Goal: Navigation & Orientation: Find specific page/section

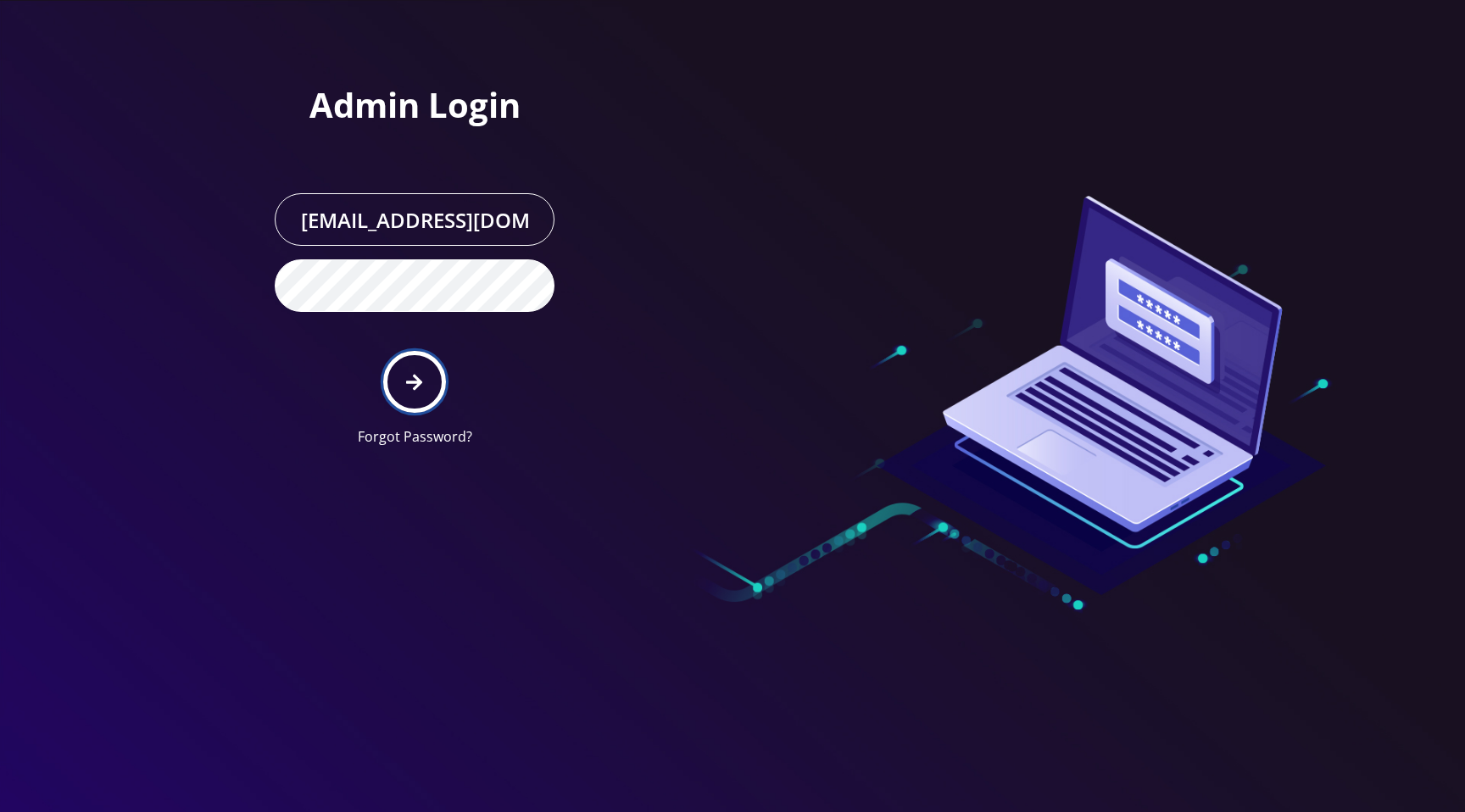
click at [422, 374] on icon "submit" at bounding box center [414, 382] width 16 height 19
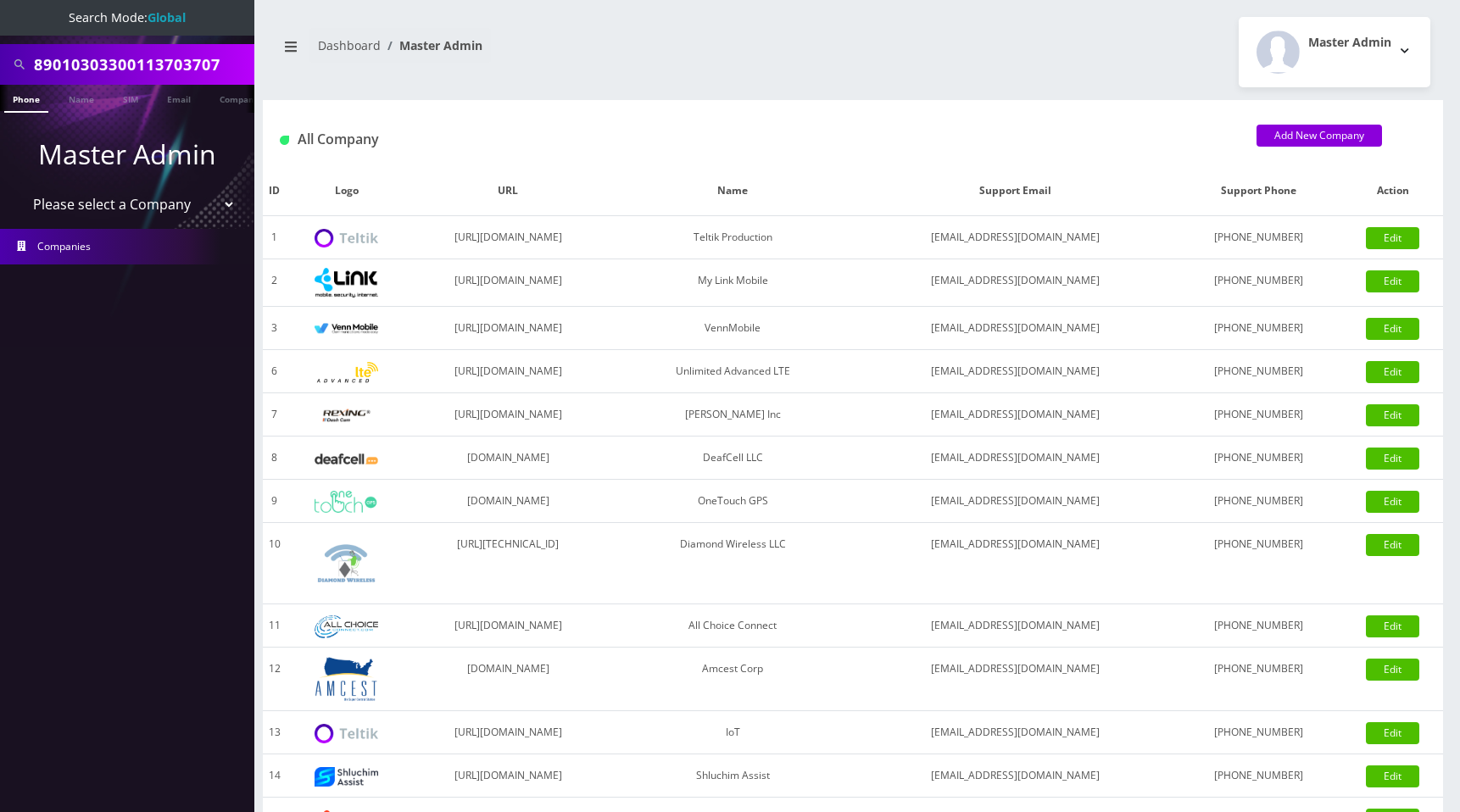
select select "1"
click at [20, 188] on select "Please select a Company Teltik Production My Link Mobile VennMobile Unlimited A…" at bounding box center [128, 204] width 216 height 32
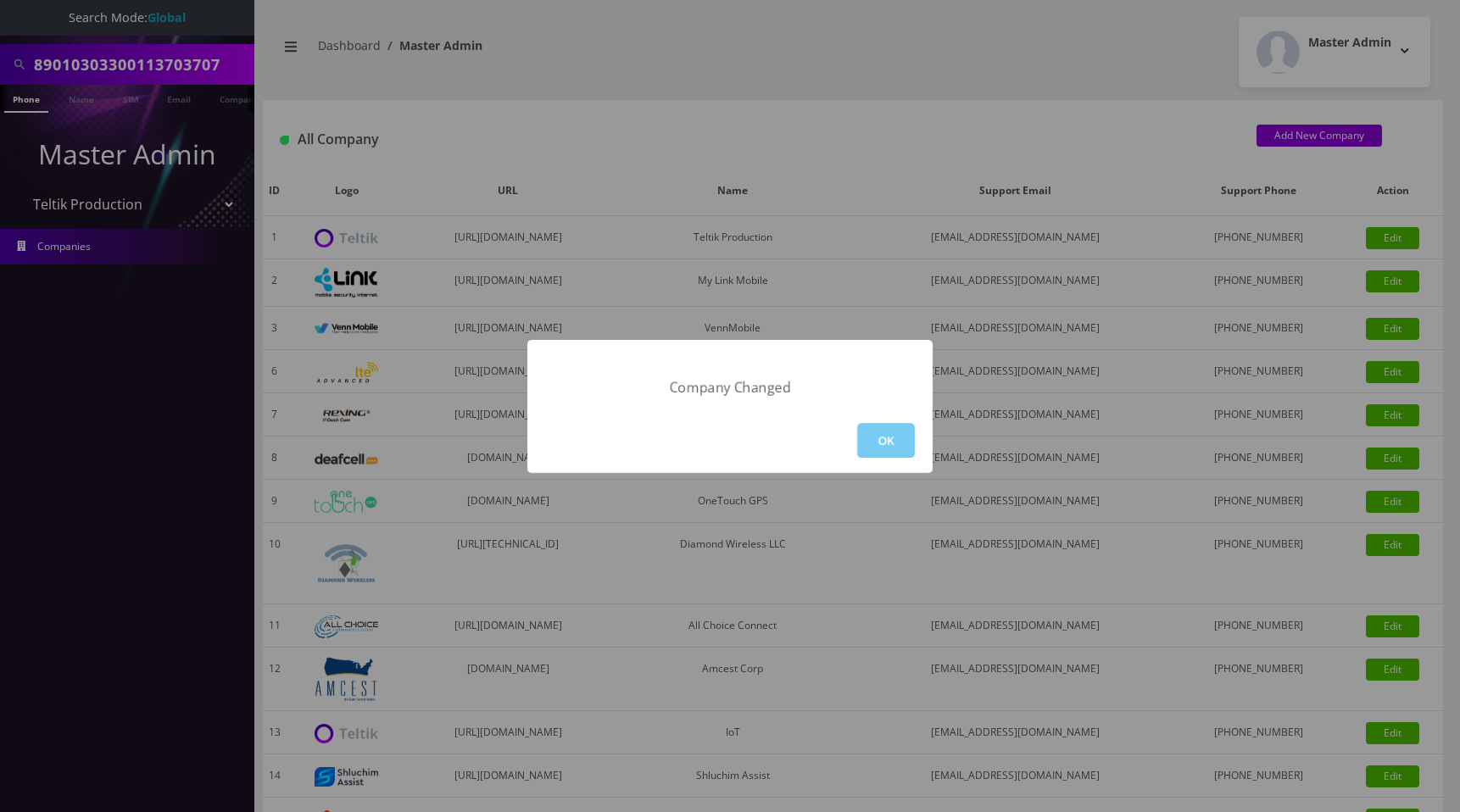
click at [883, 441] on button "OK" at bounding box center [886, 440] width 58 height 35
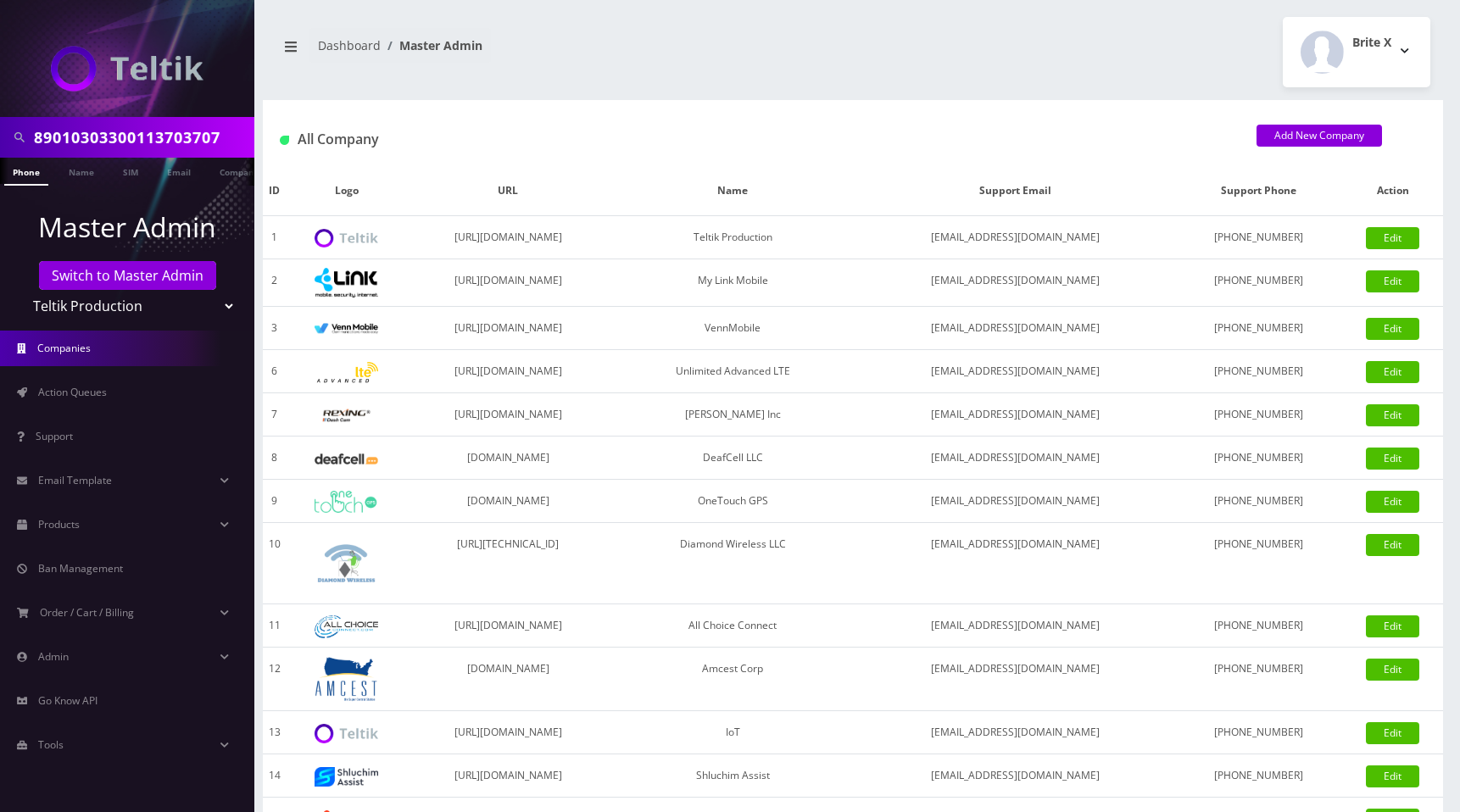
scroll to position [162, 0]
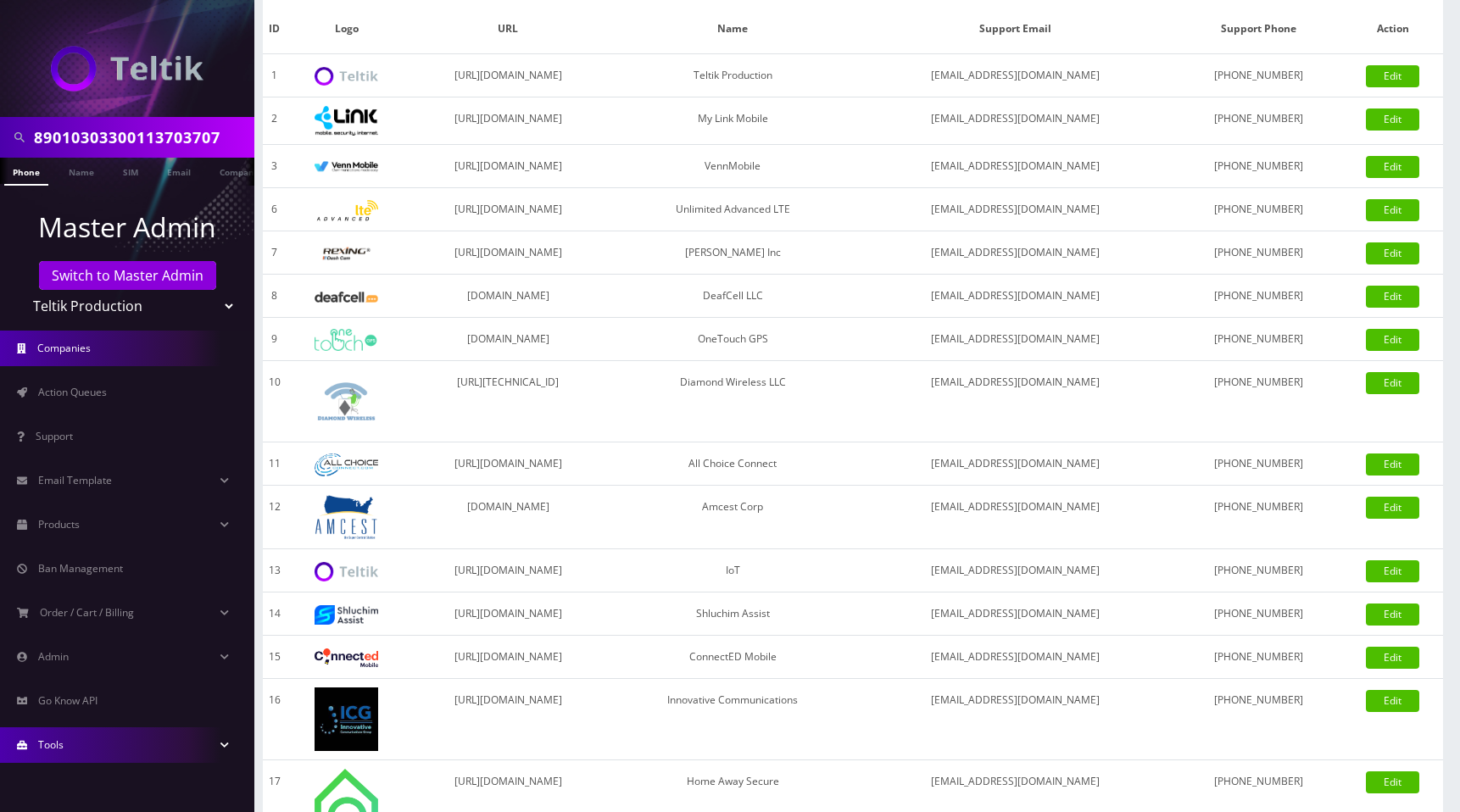
click at [102, 740] on link "Tools" at bounding box center [127, 745] width 255 height 35
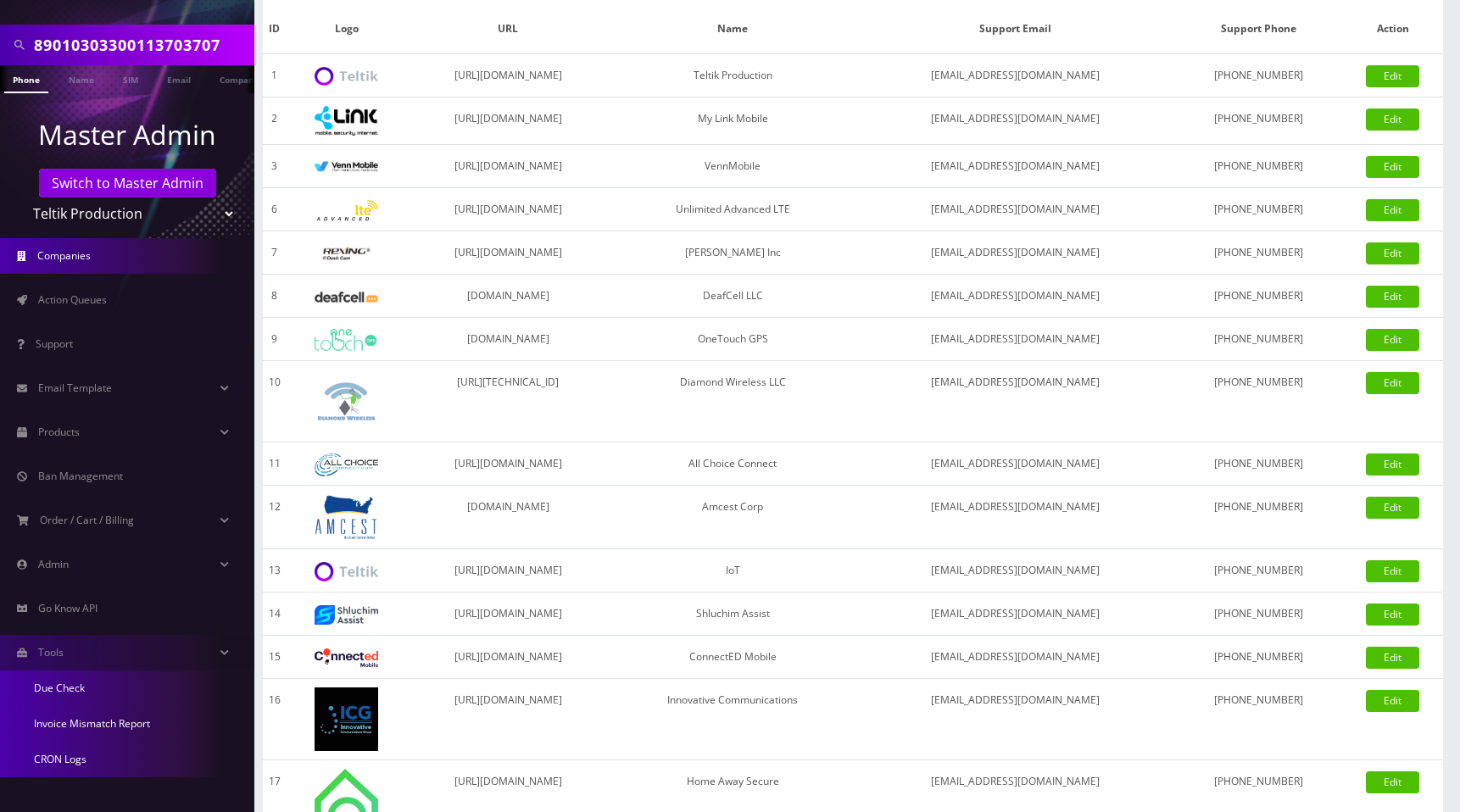
click at [89, 725] on link "Invoice Mismatch Report" at bounding box center [127, 723] width 255 height 35
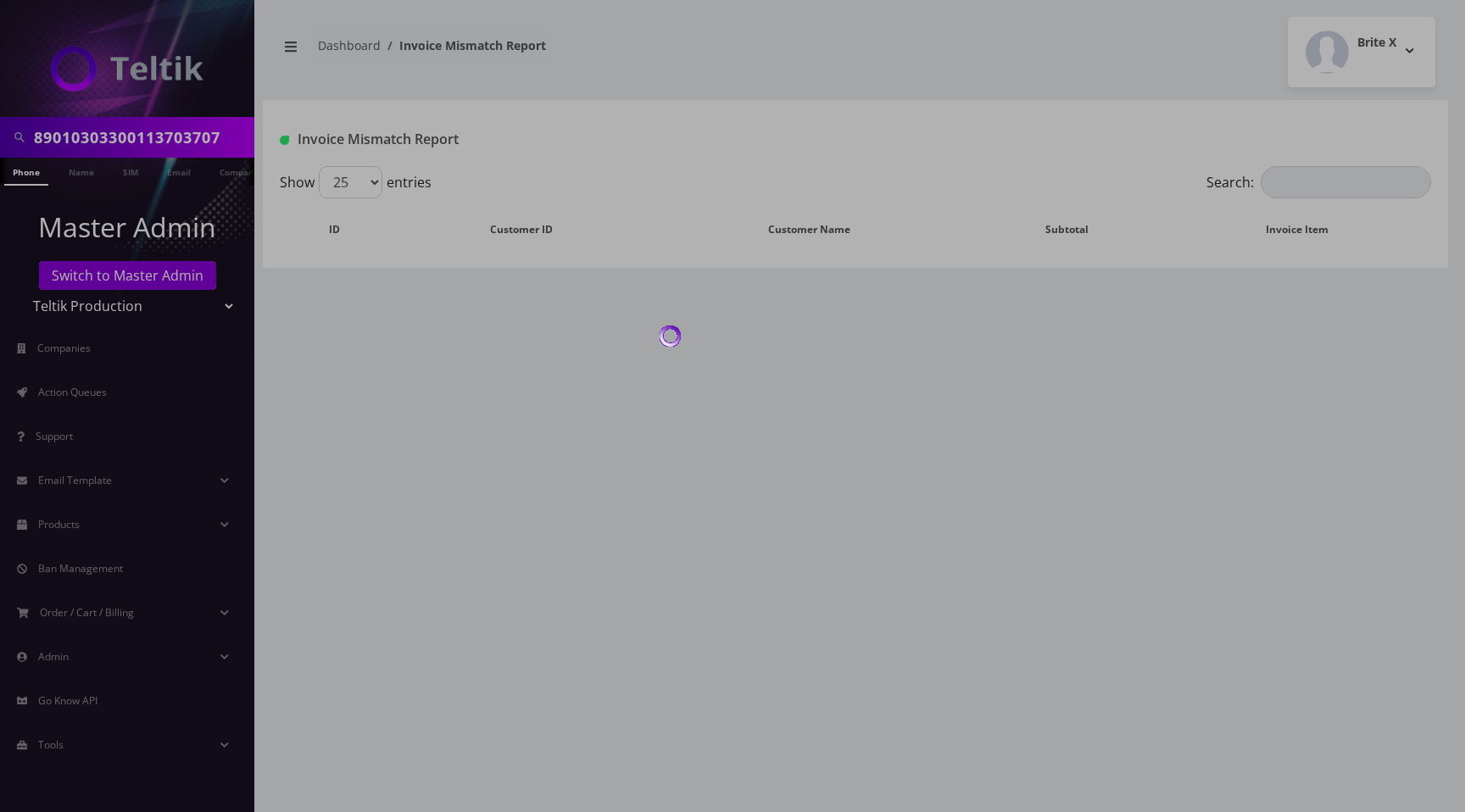
click at [968, 35] on div at bounding box center [732, 406] width 1465 height 812
click at [938, 64] on div at bounding box center [732, 406] width 1465 height 812
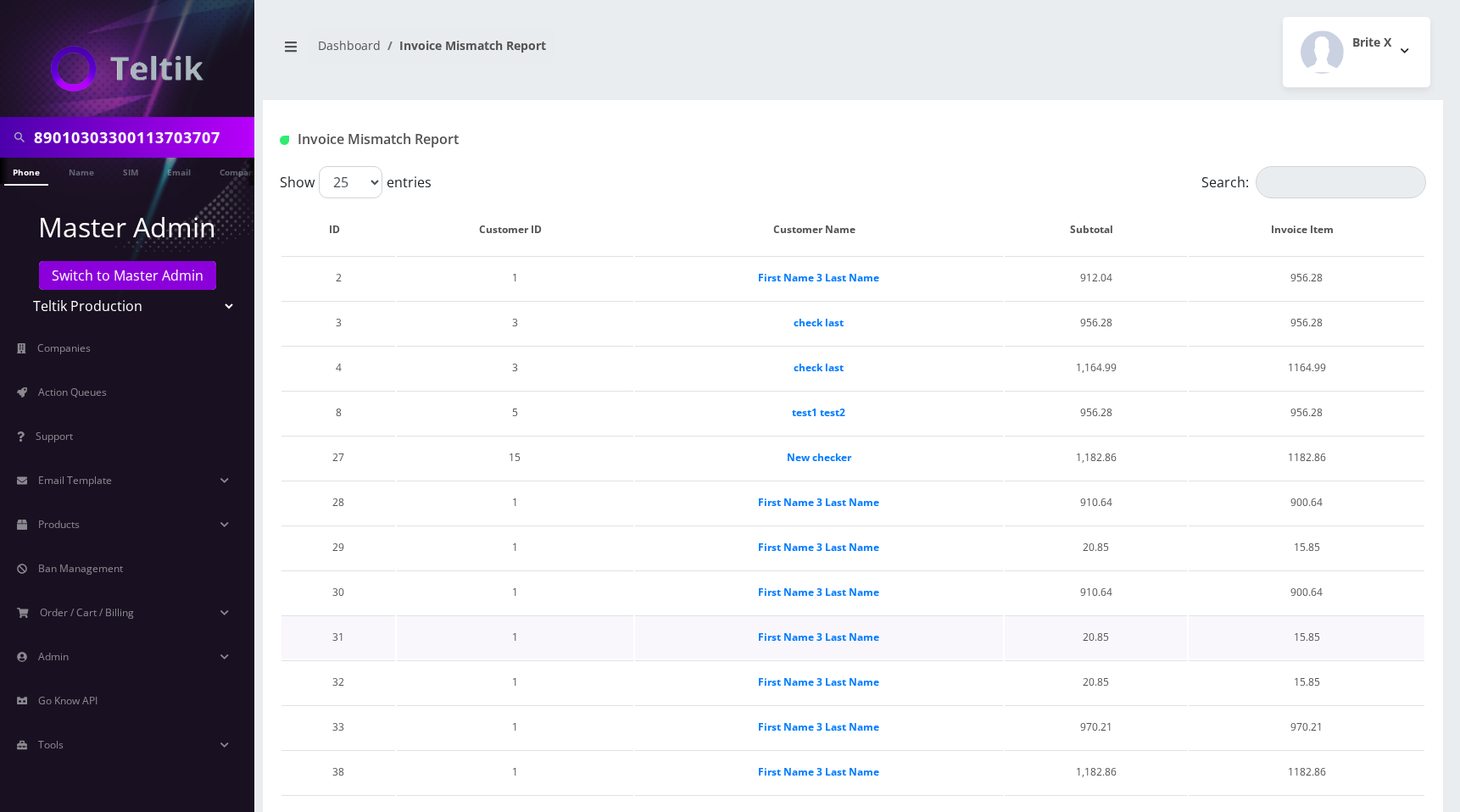
scroll to position [625, 0]
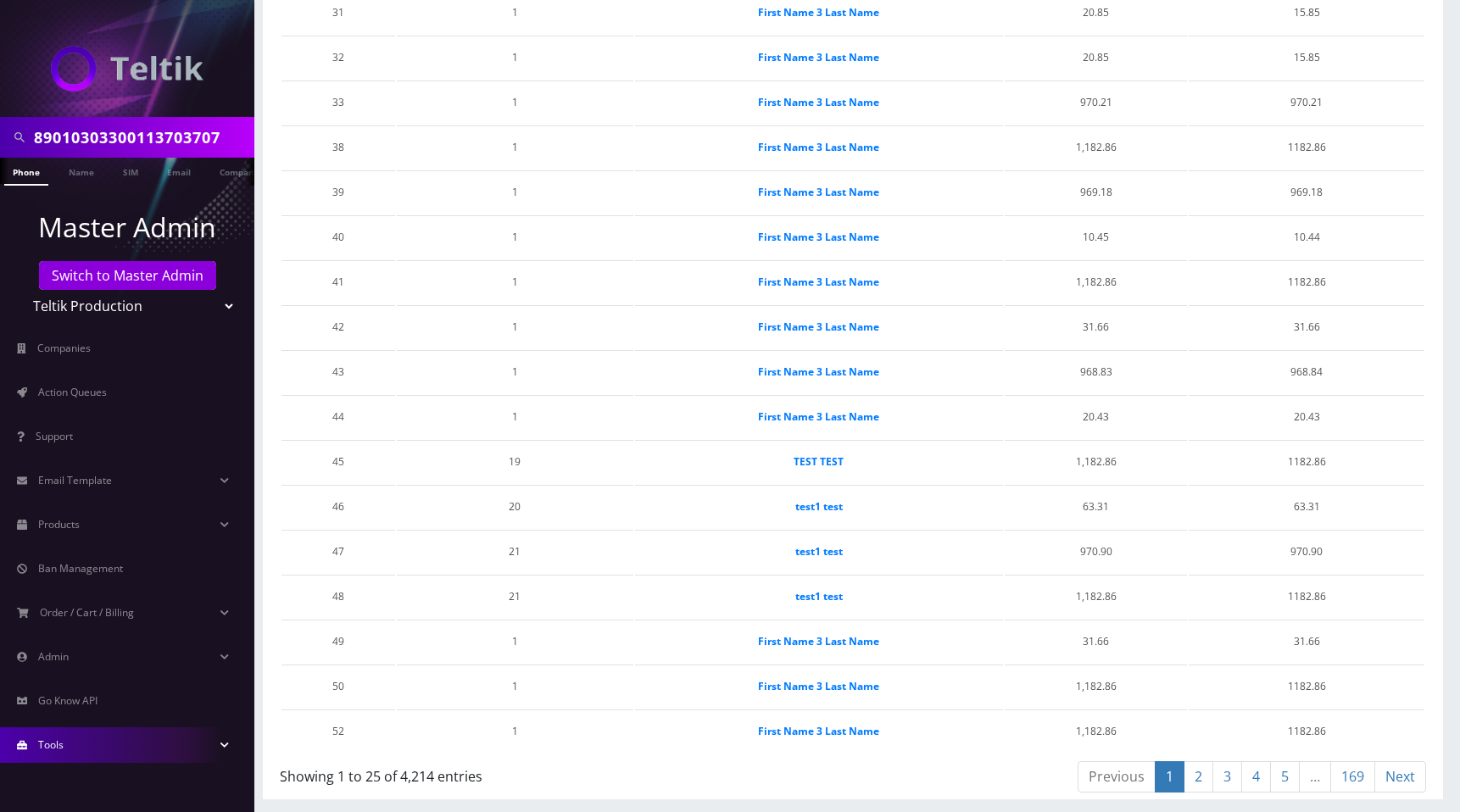
click at [73, 759] on link "Tools" at bounding box center [127, 745] width 255 height 35
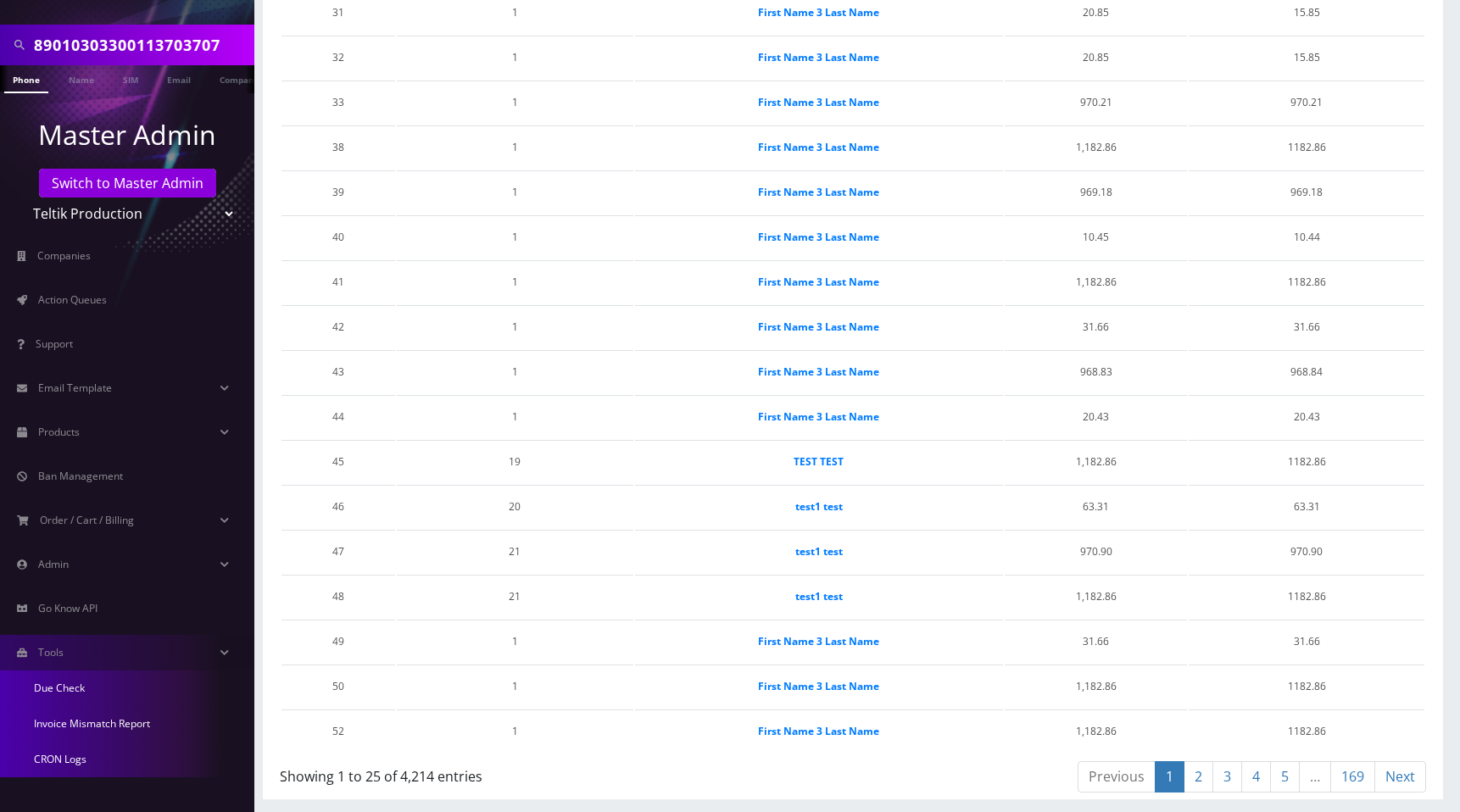
click at [85, 689] on link "Due Check" at bounding box center [127, 688] width 255 height 35
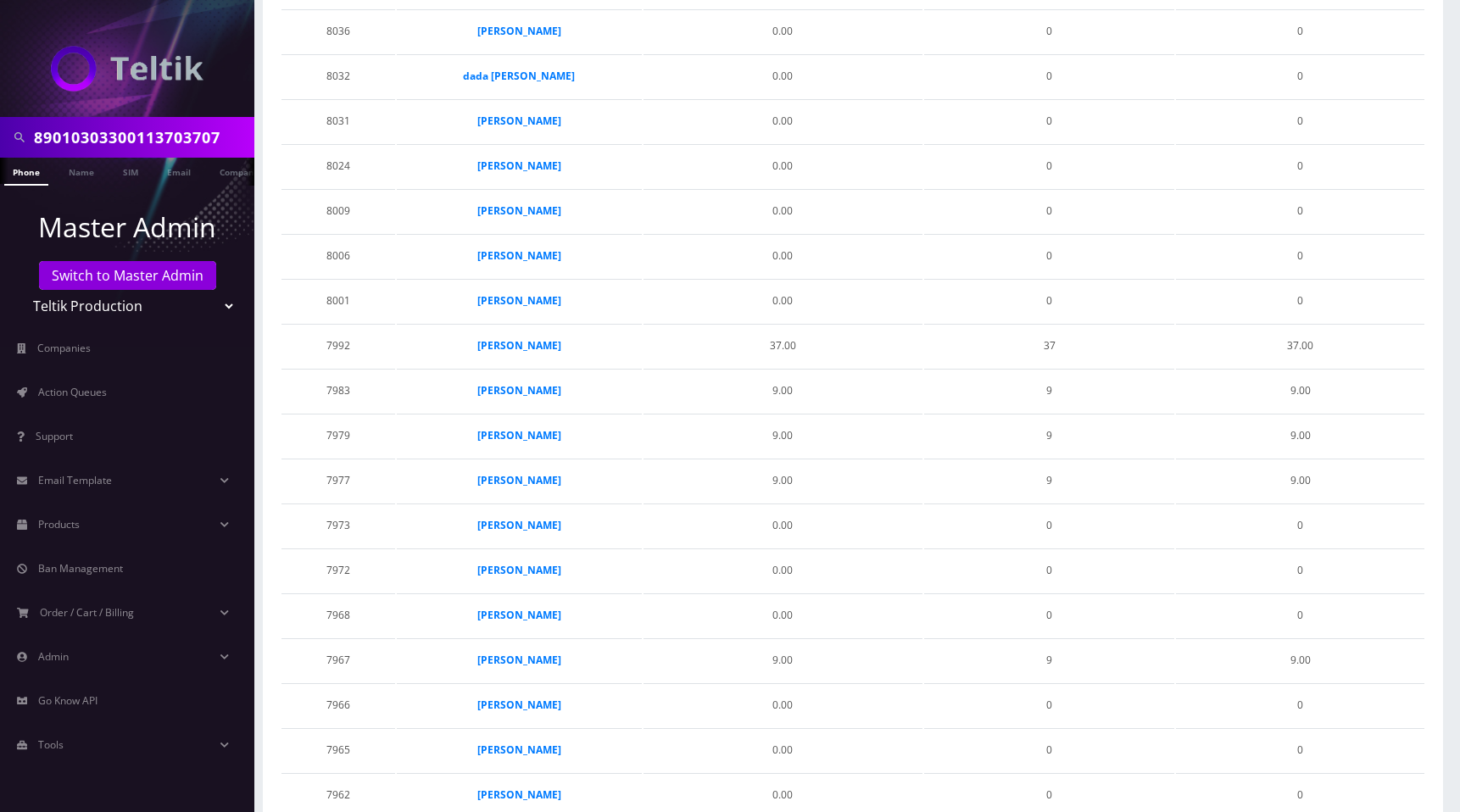
scroll to position [625, 0]
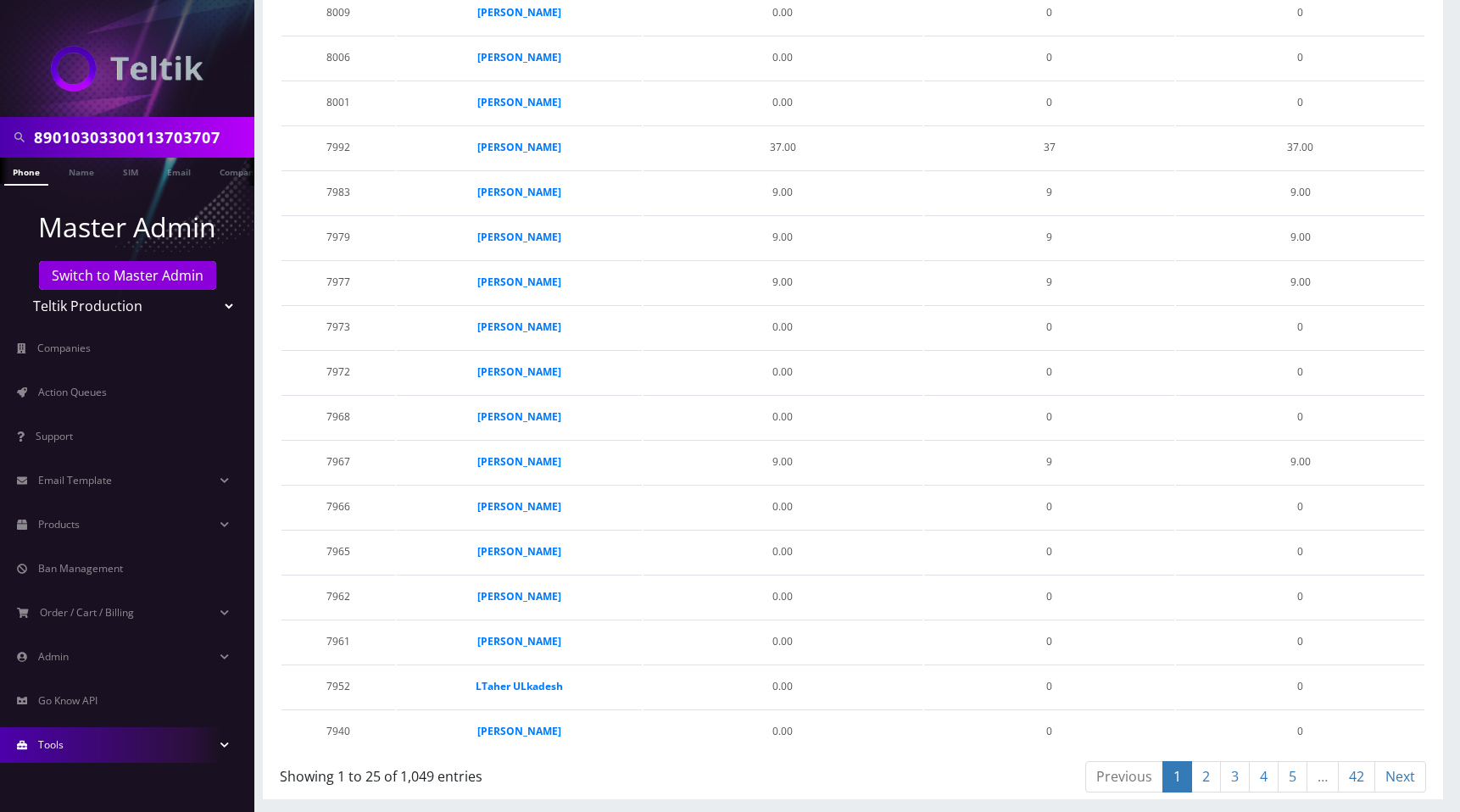
click at [119, 743] on link "Tools" at bounding box center [127, 745] width 255 height 35
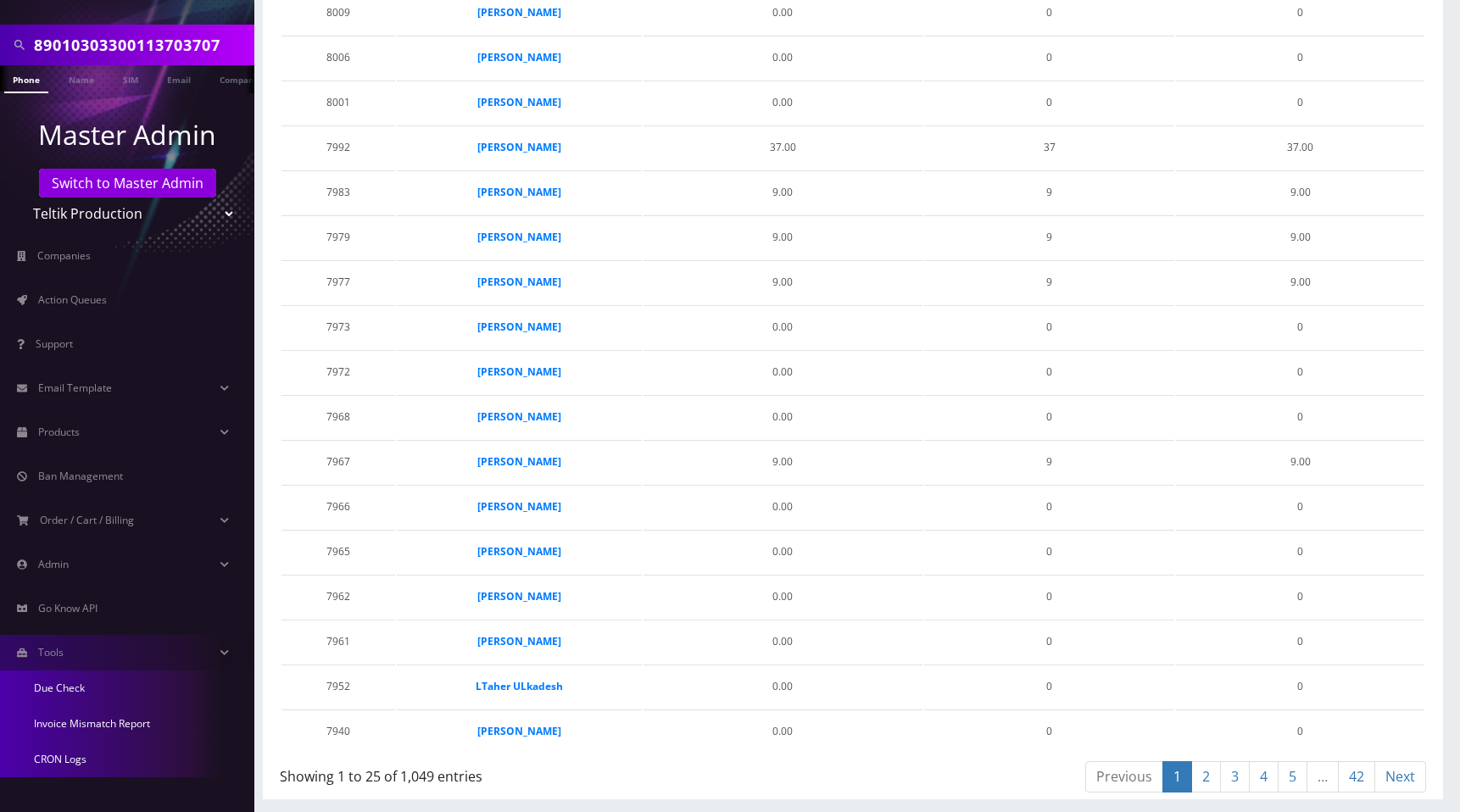
click at [85, 762] on link "CRON Logs" at bounding box center [127, 758] width 255 height 35
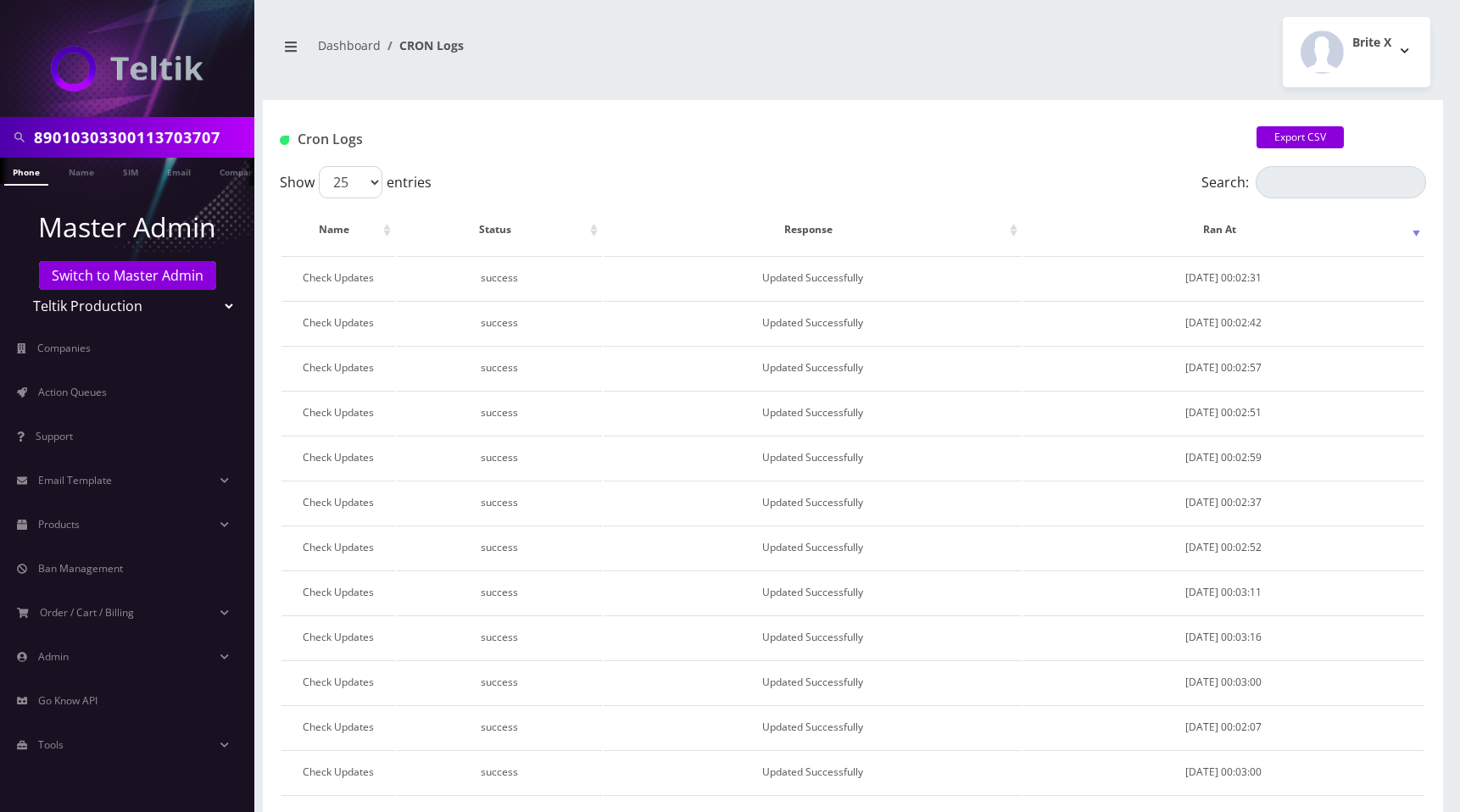
scroll to position [625, 0]
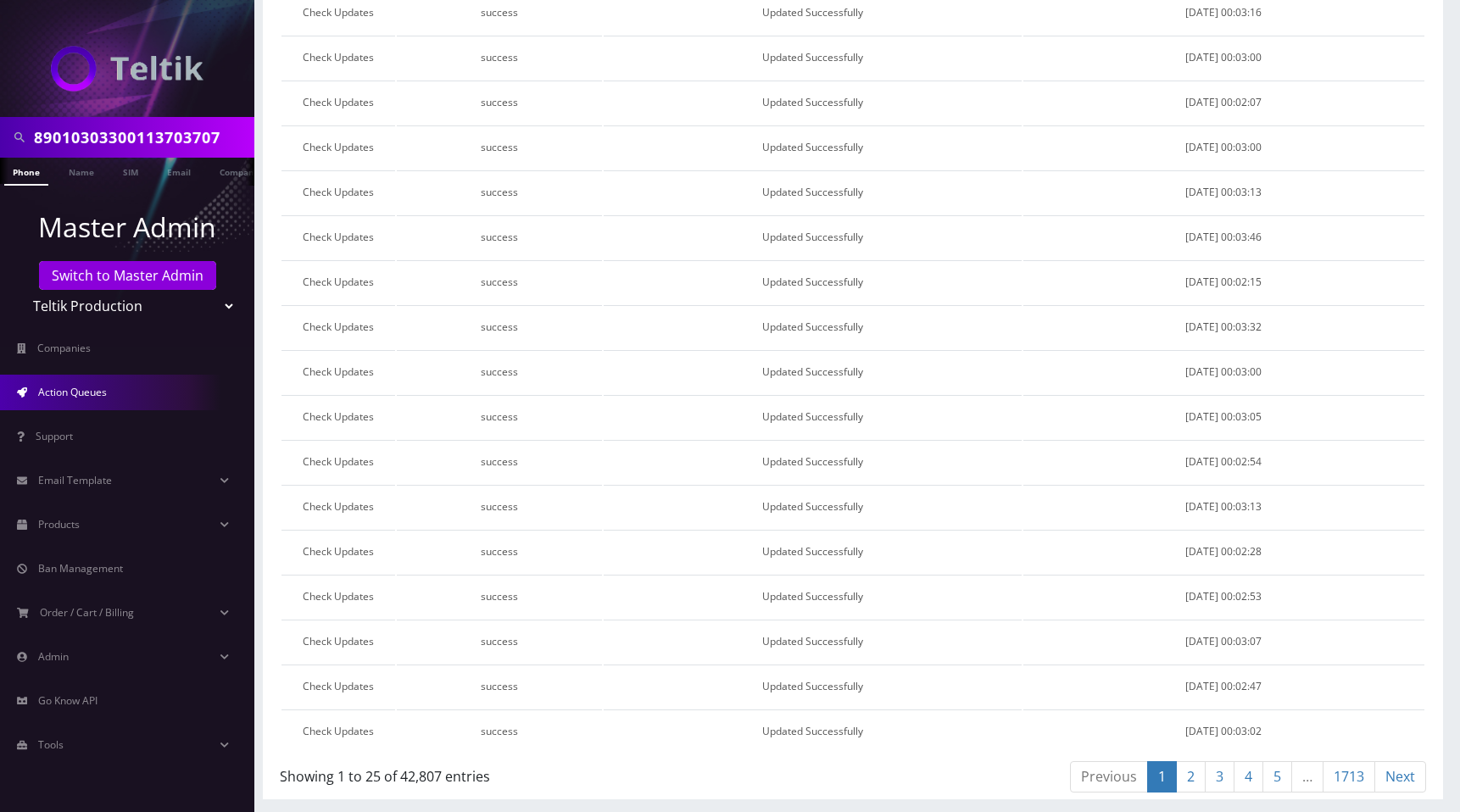
click at [109, 381] on link "Action Queues" at bounding box center [127, 392] width 255 height 35
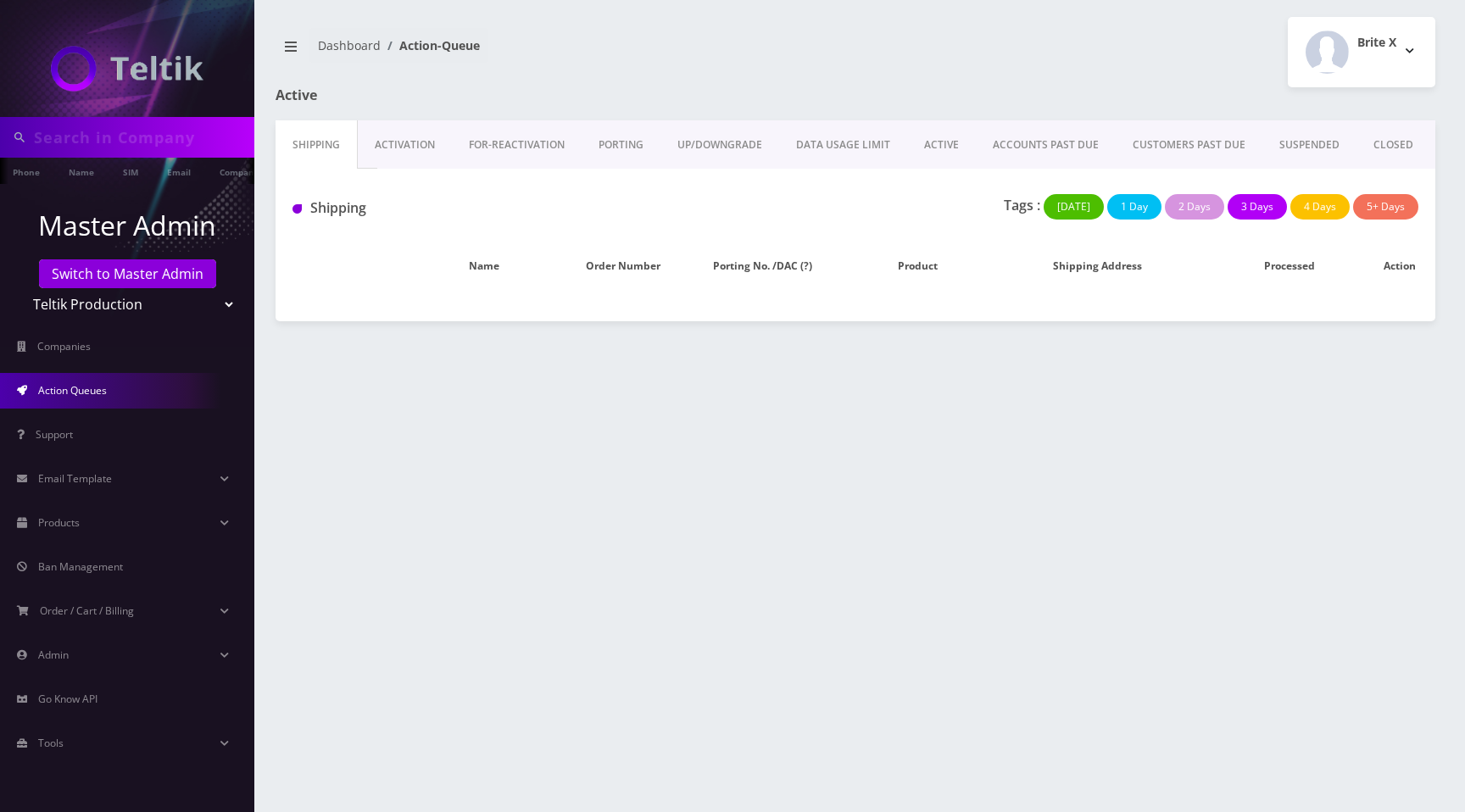
type input "89010303300113703707"
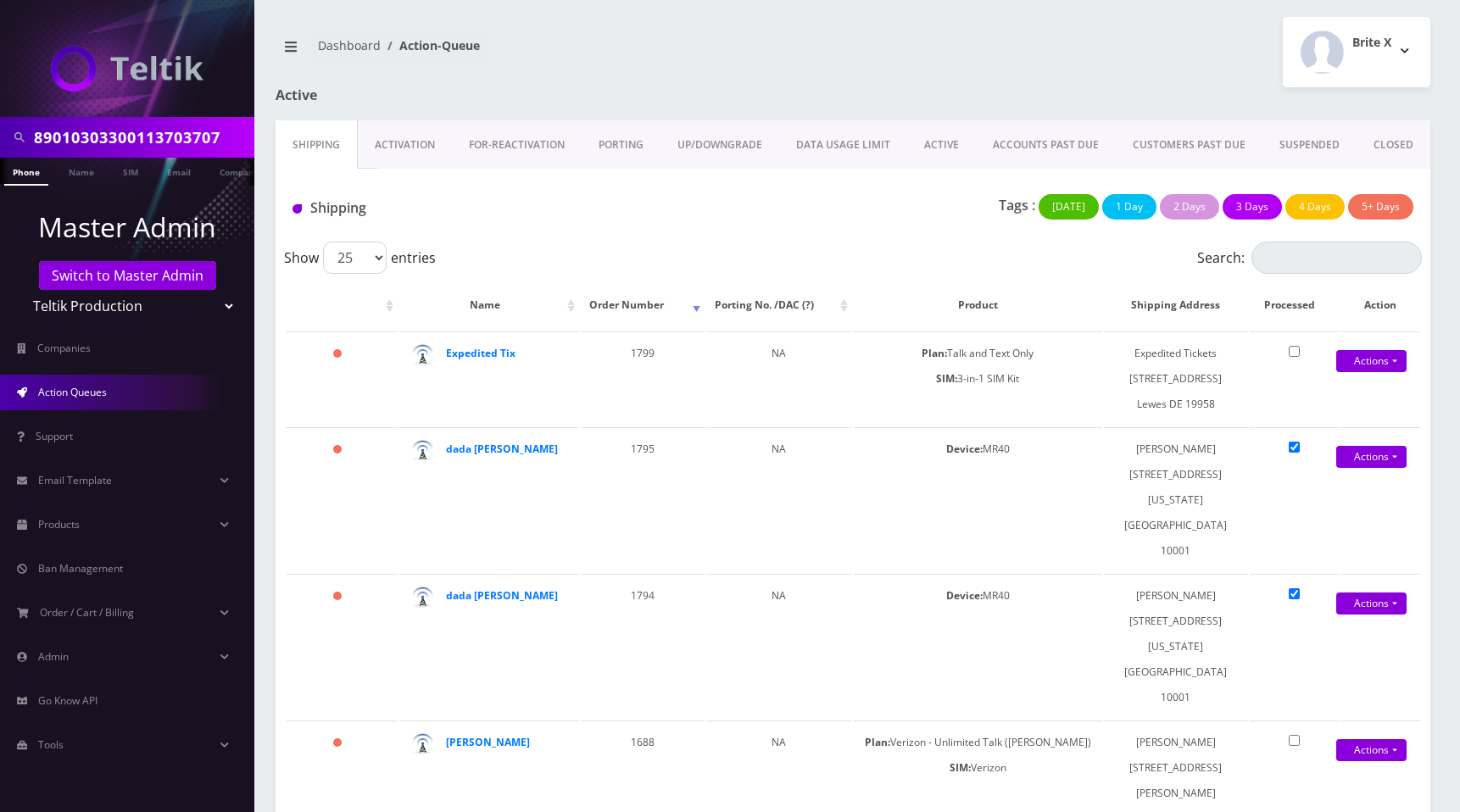
click at [792, 87] on div at bounding box center [1050, 104] width 787 height 33
click at [104, 479] on span "Email Template" at bounding box center [74, 480] width 73 height 15
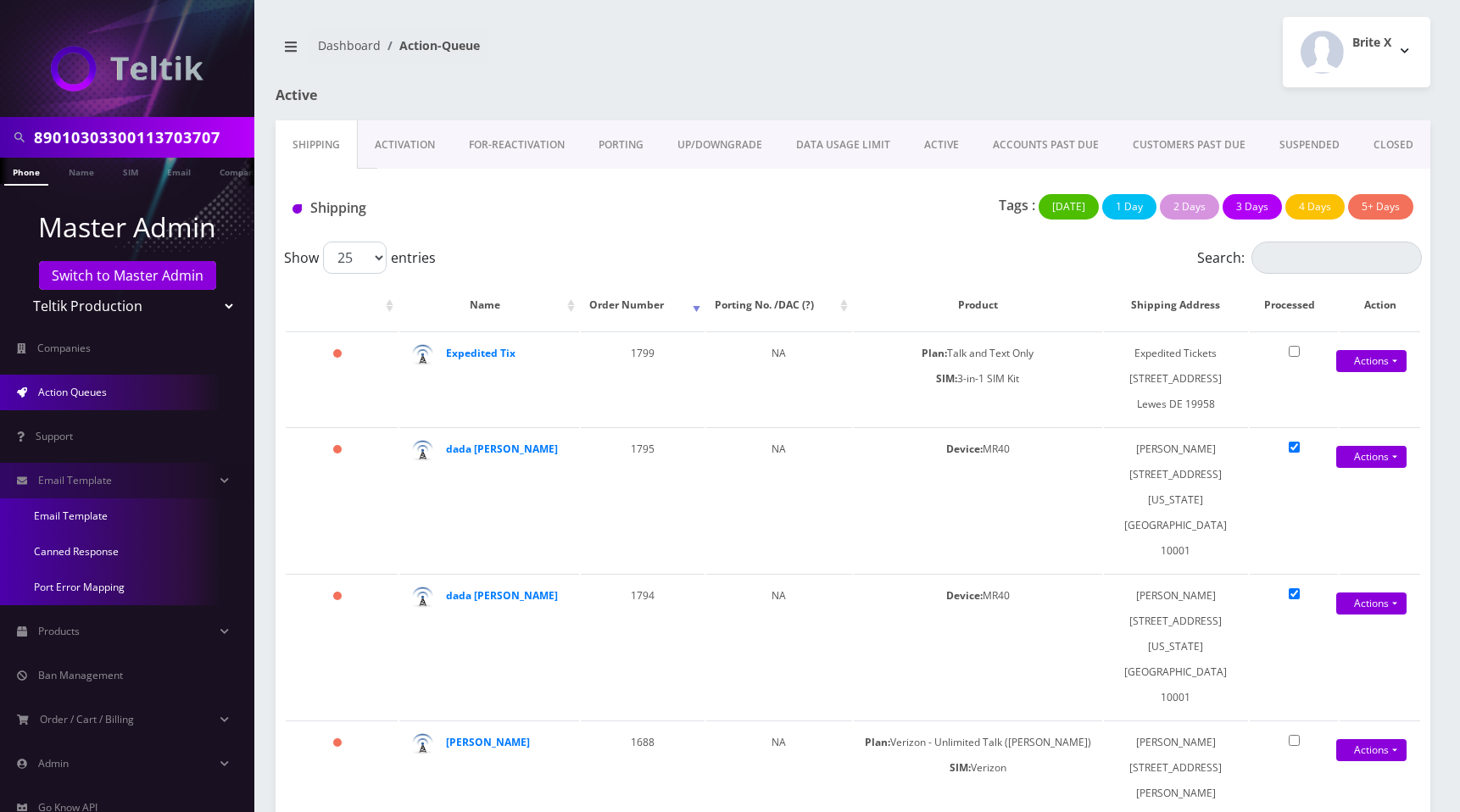
drag, startPoint x: 83, startPoint y: 518, endPoint x: 112, endPoint y: 518, distance: 29.0
click at [82, 518] on link "Email Template" at bounding box center [127, 516] width 255 height 35
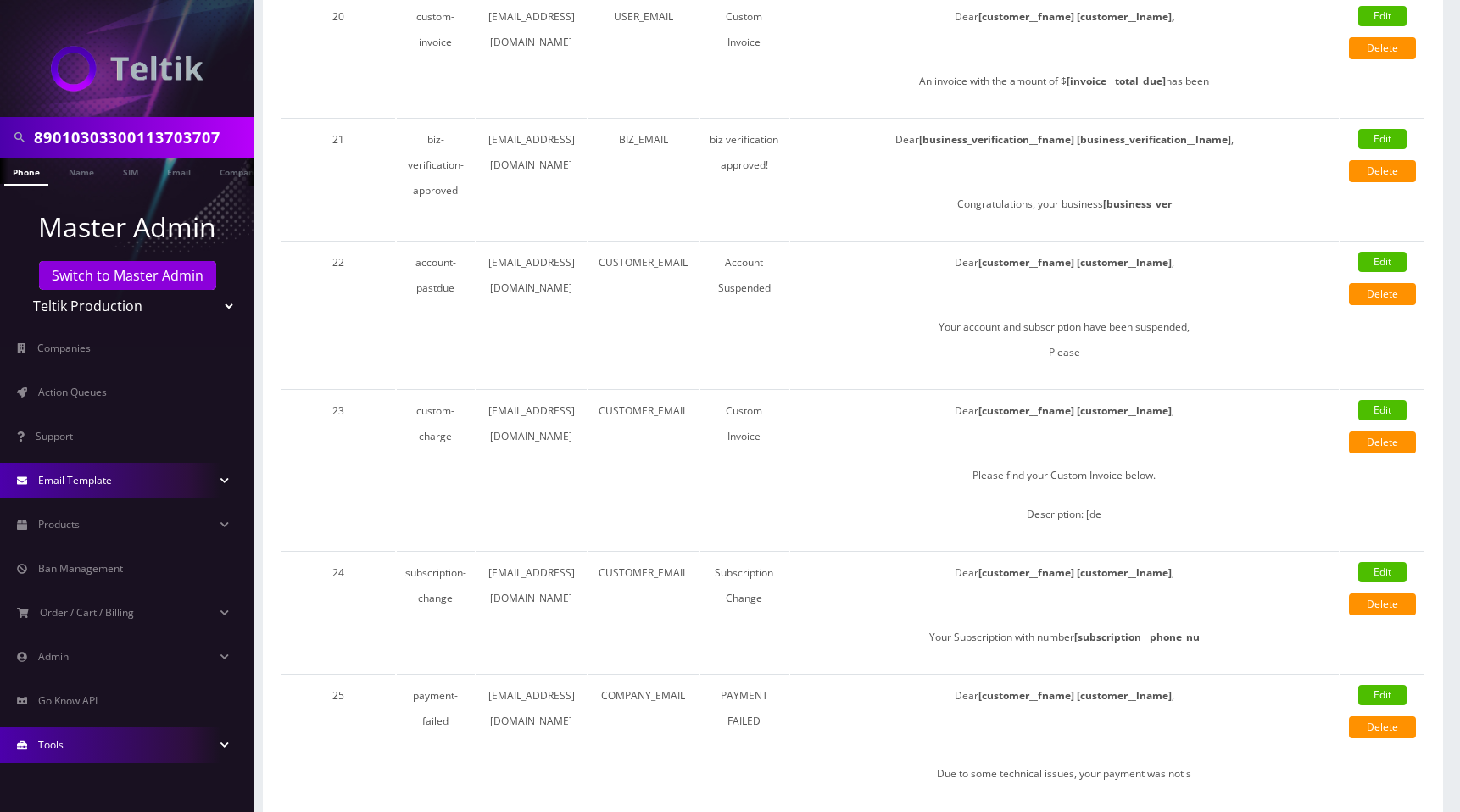
scroll to position [2530, 0]
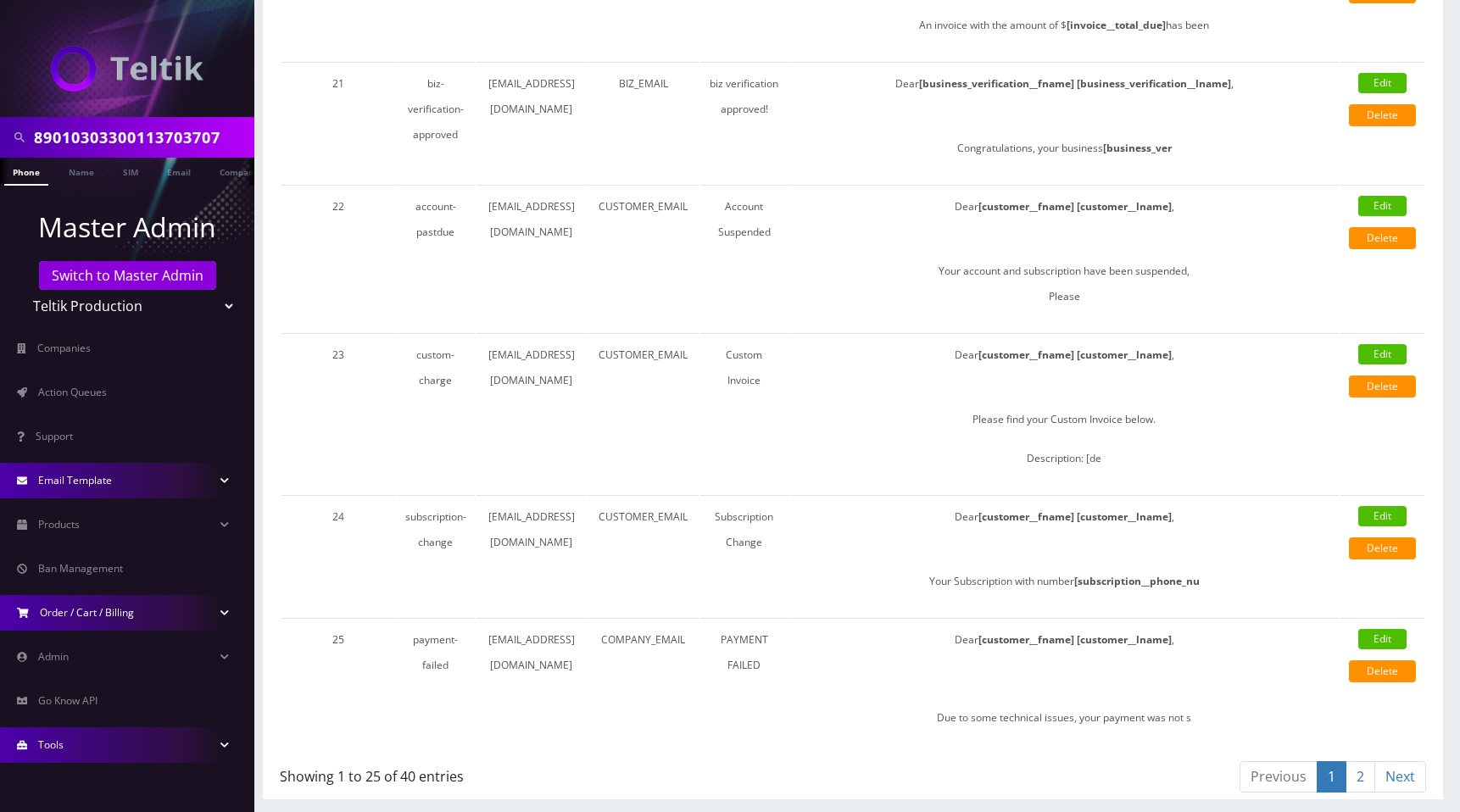
click at [115, 624] on link "Order / Cart / Billing" at bounding box center [127, 613] width 255 height 35
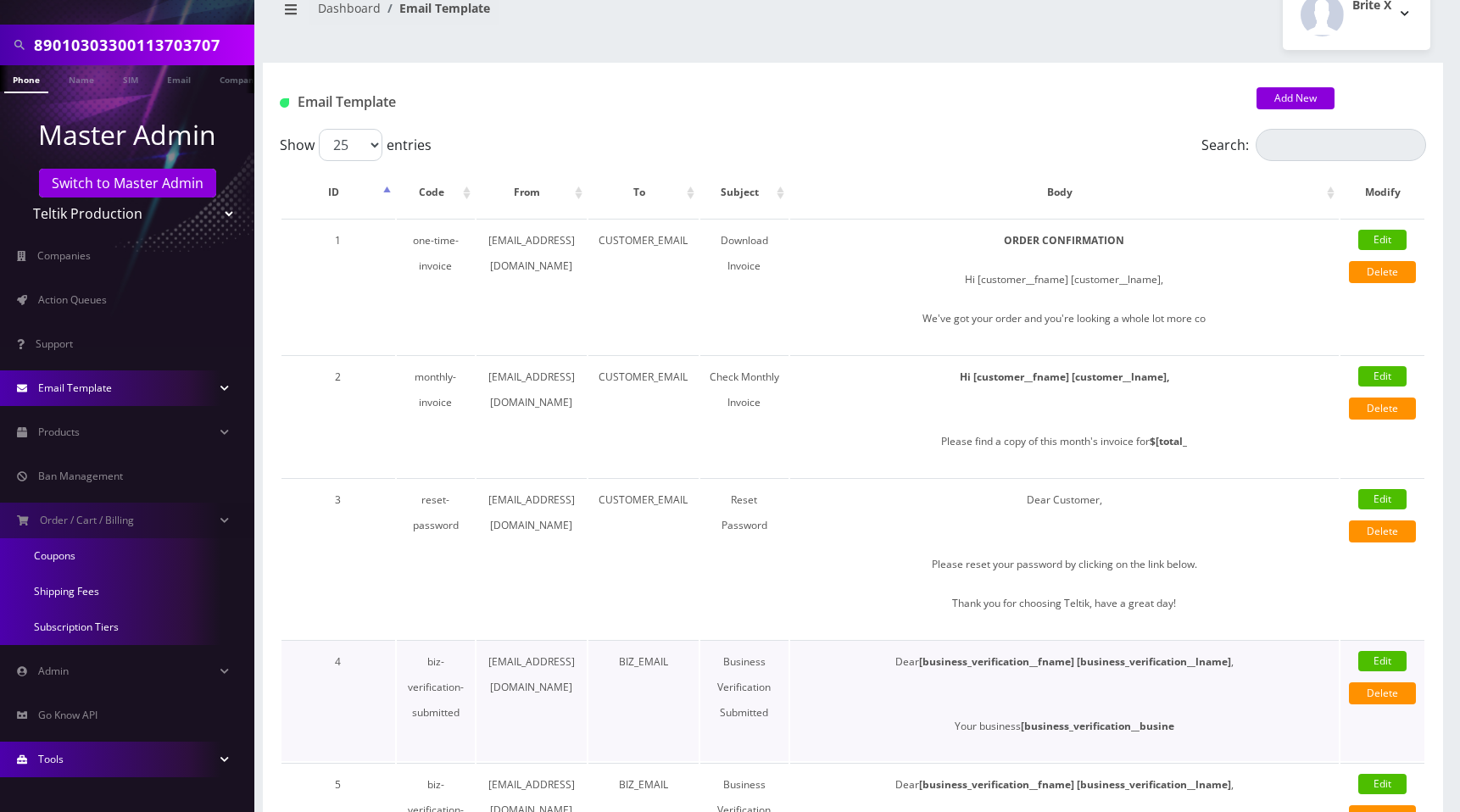
scroll to position [0, 0]
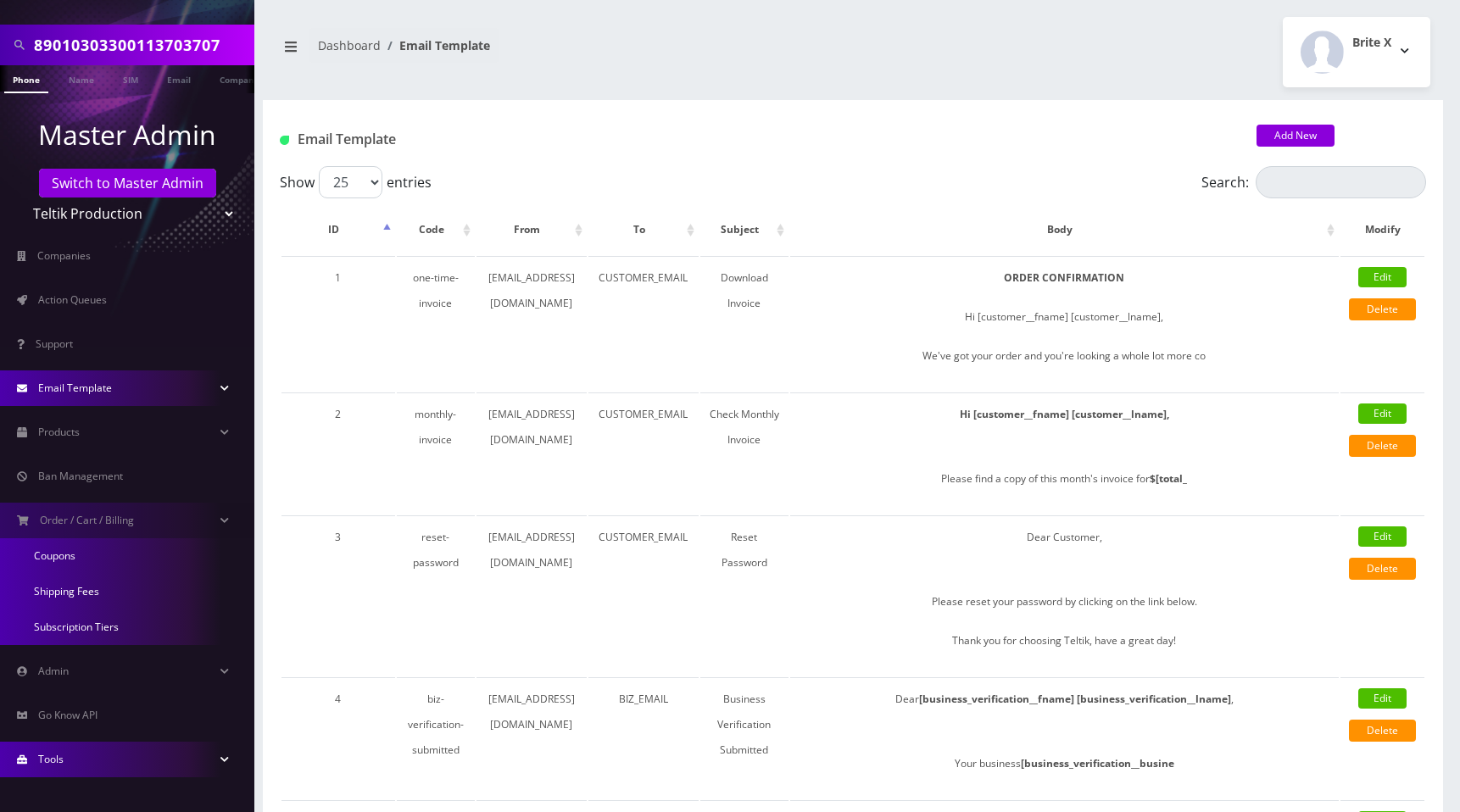
click at [157, 48] on input "89010303300113703707" at bounding box center [142, 44] width 216 height 32
click at [85, 258] on span "Companies" at bounding box center [64, 255] width 54 height 15
click at [989, 60] on div "Brite X Logout" at bounding box center [1148, 53] width 591 height 71
